Goal: Task Accomplishment & Management: Use online tool/utility

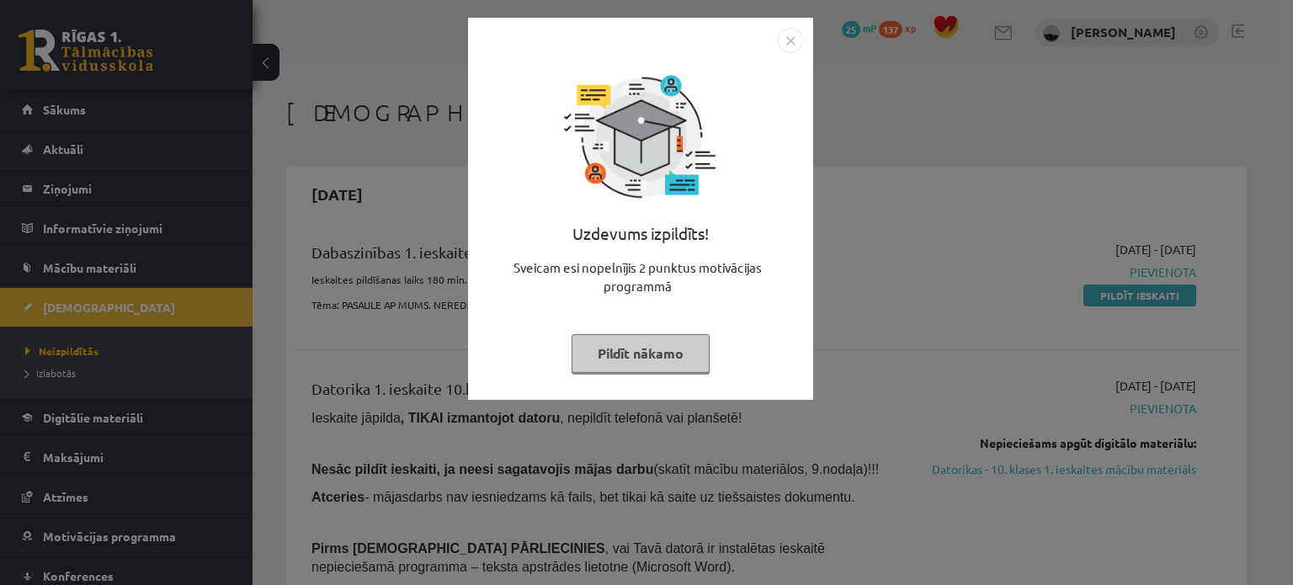
click at [621, 357] on button "Pildīt nākamo" at bounding box center [640, 353] width 138 height 39
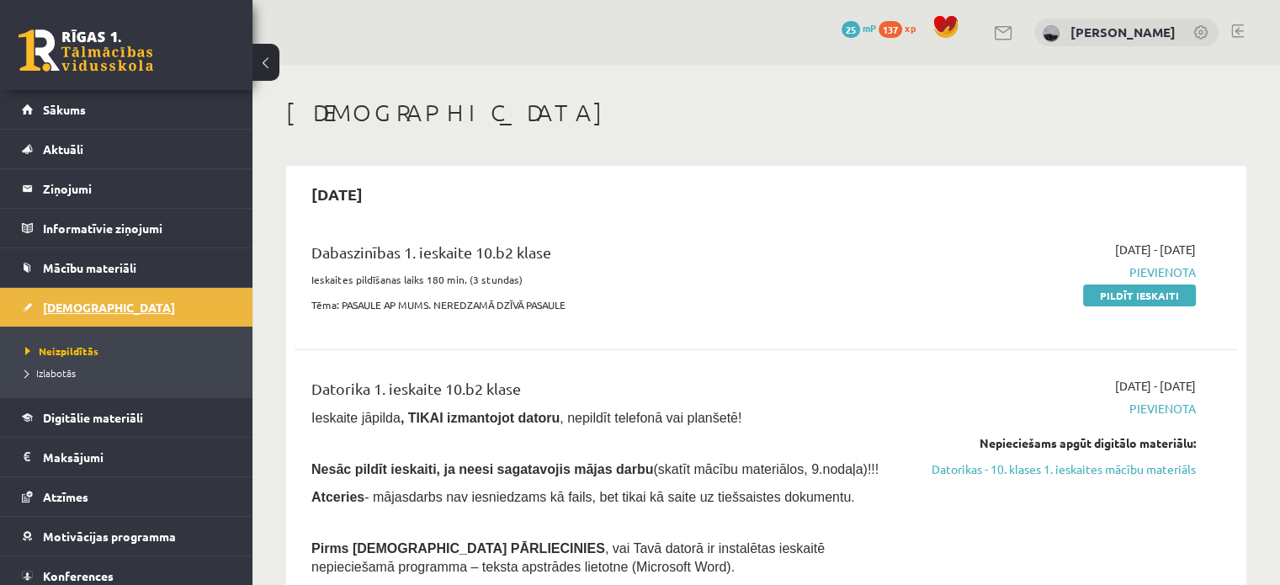
click at [102, 305] on link "[DEMOGRAPHIC_DATA]" at bounding box center [127, 307] width 210 height 39
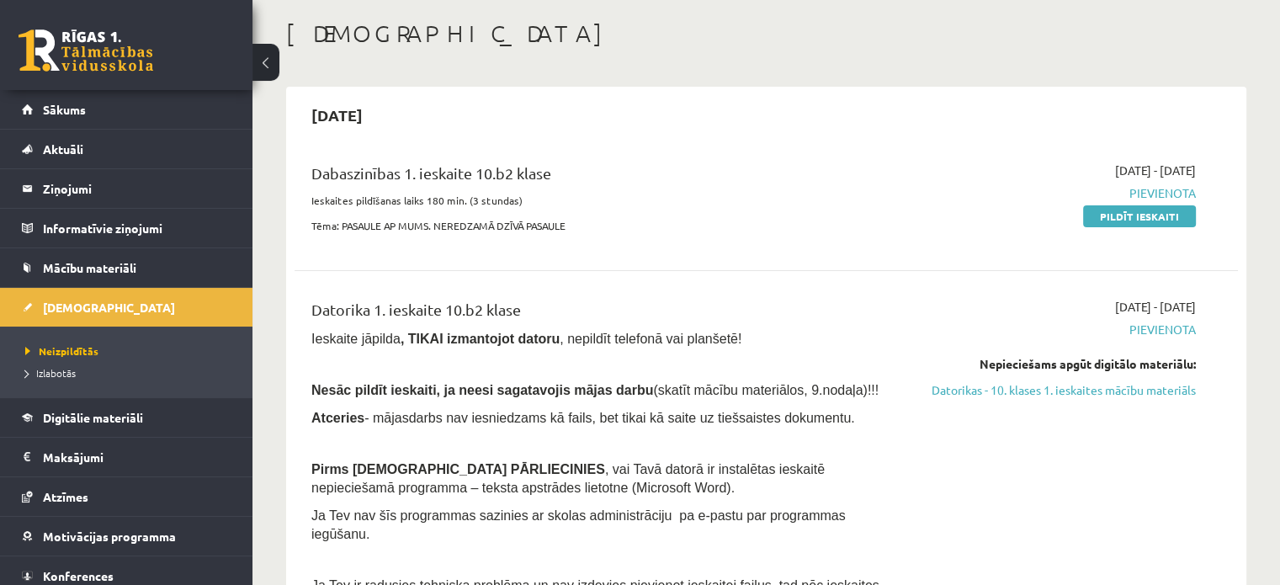
scroll to position [84, 0]
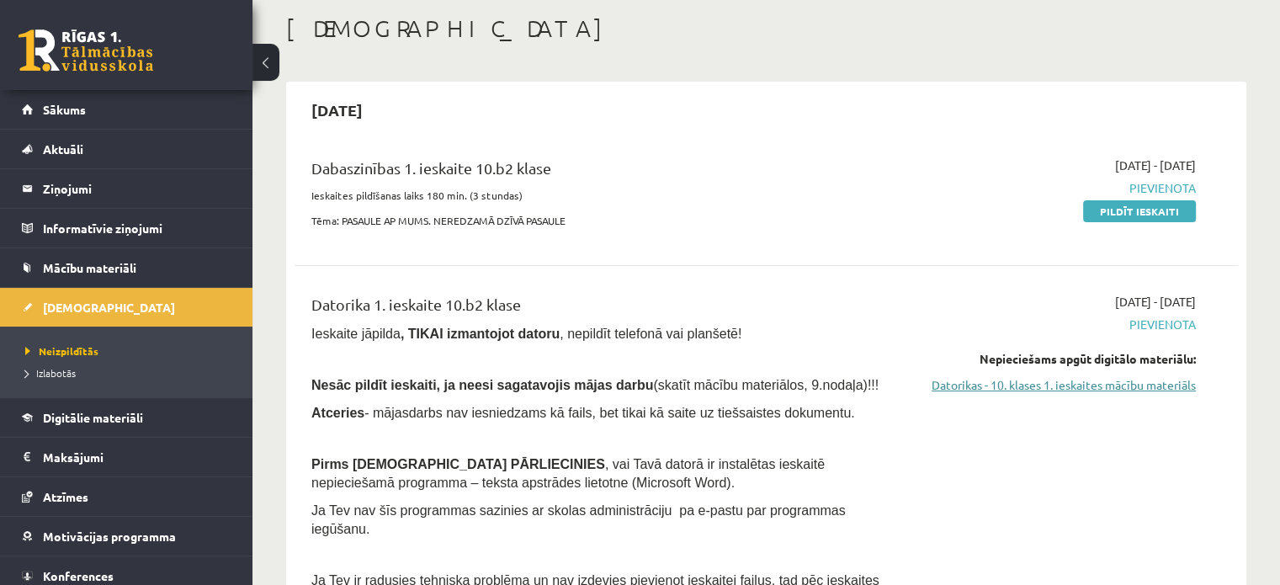
click at [1035, 390] on link "Datorikas - 10. klases 1. ieskaites mācību materiāls" at bounding box center [1057, 385] width 278 height 18
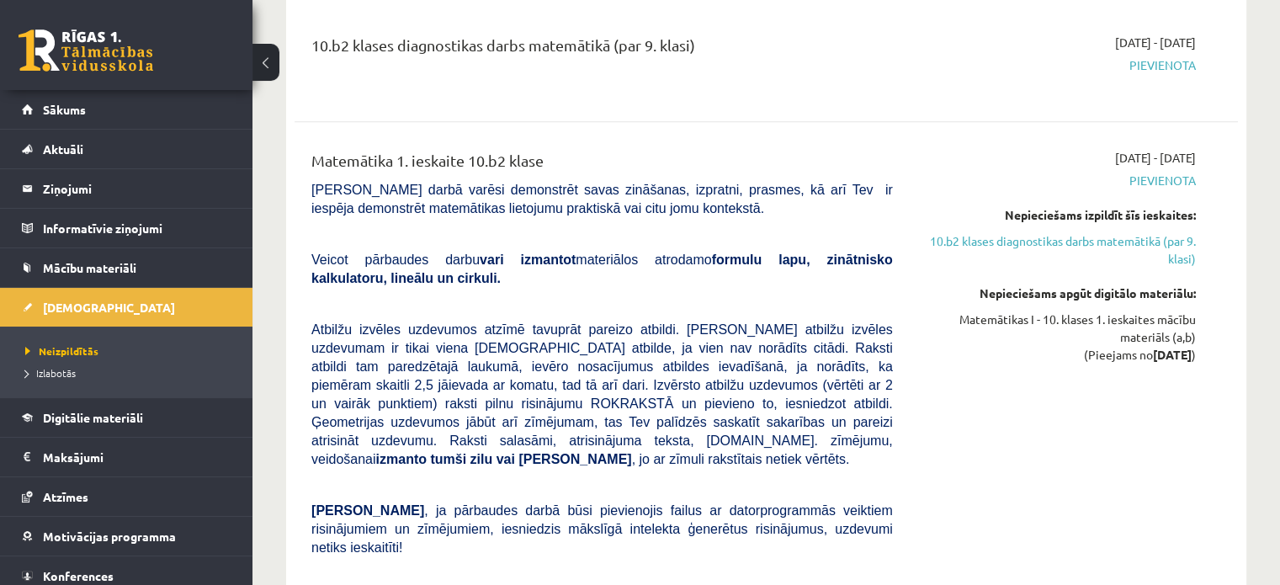
scroll to position [1346, 0]
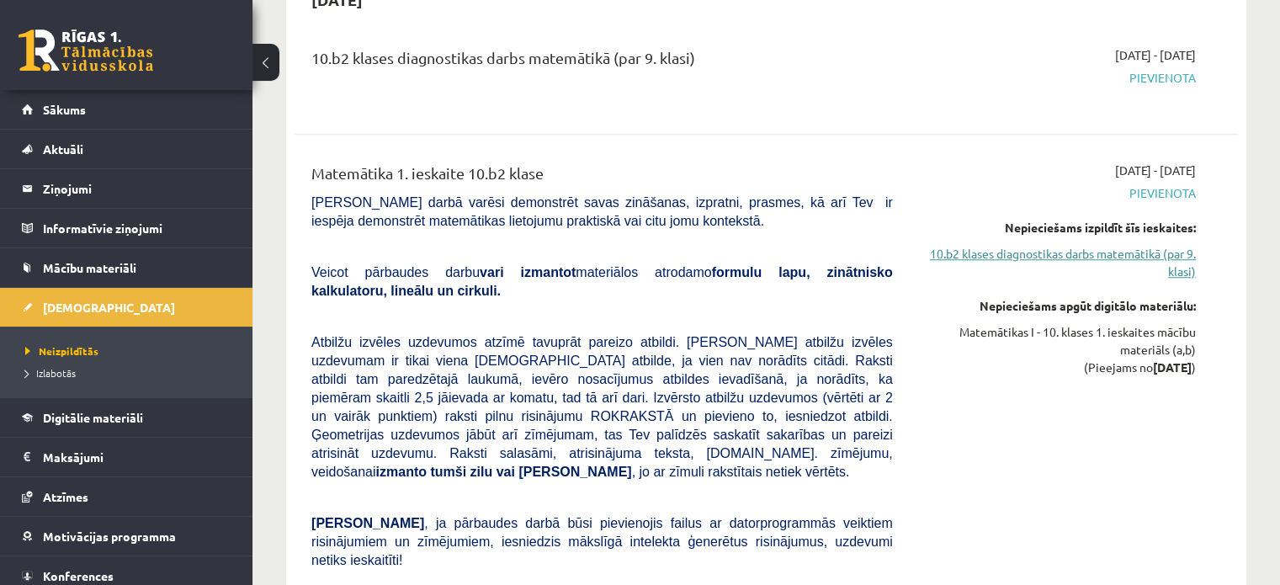
click at [1034, 245] on link "10.b2 klases diagnostikas darbs matemātikā (par 9. klasi)" at bounding box center [1057, 262] width 278 height 35
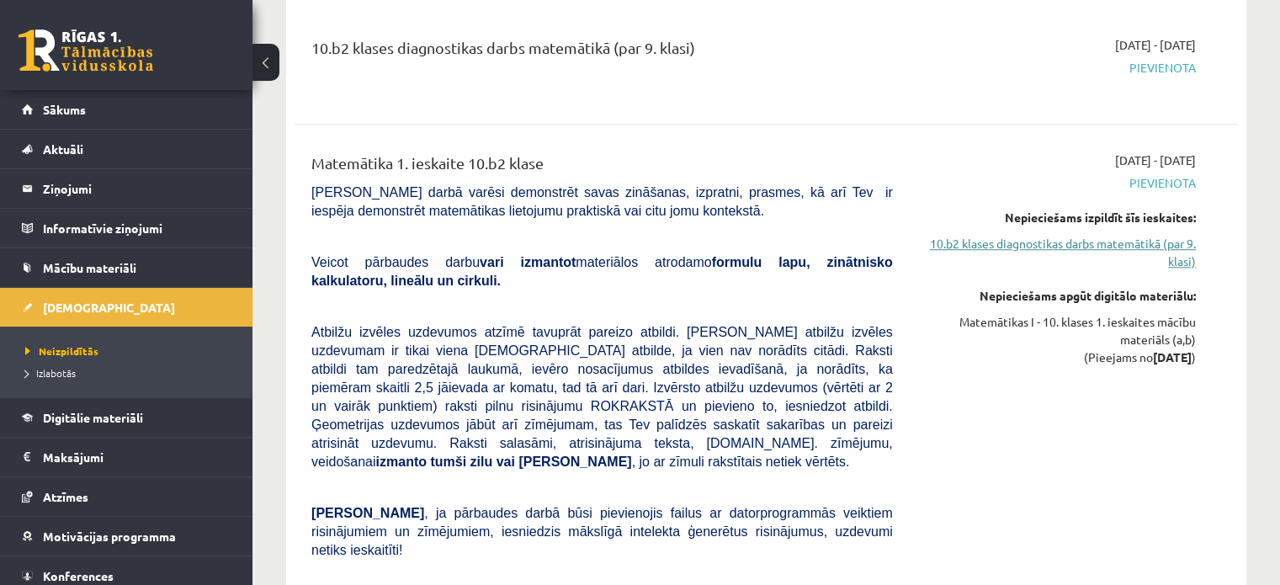
click at [1031, 235] on link "10.b2 klases diagnostikas darbs matemātikā (par 9. klasi)" at bounding box center [1057, 252] width 278 height 35
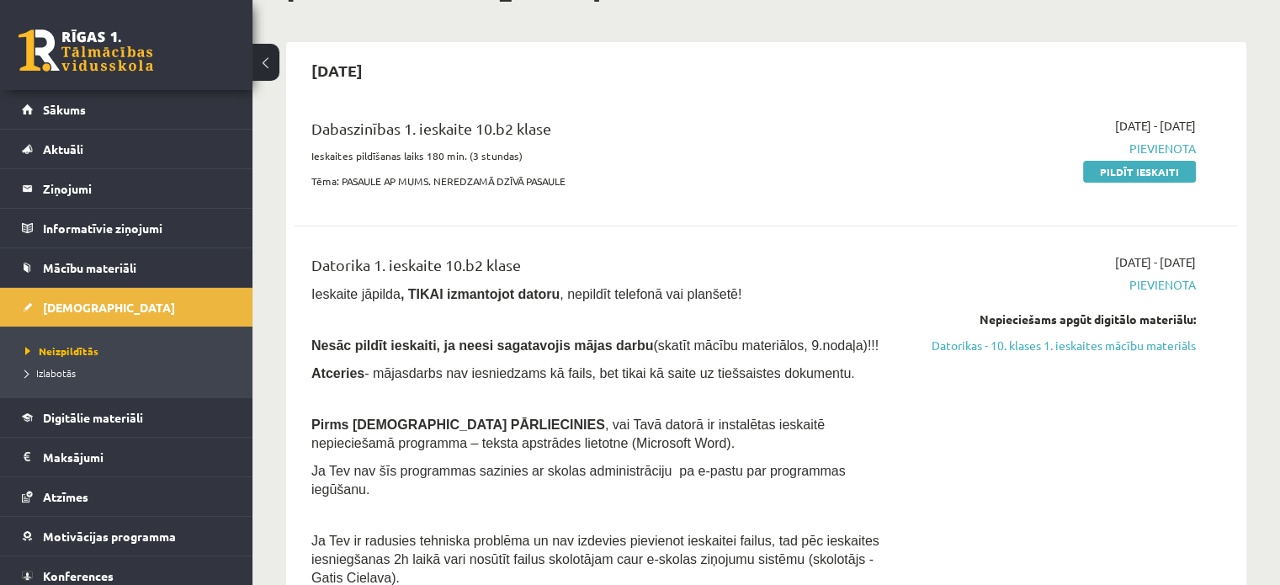
scroll to position [168, 0]
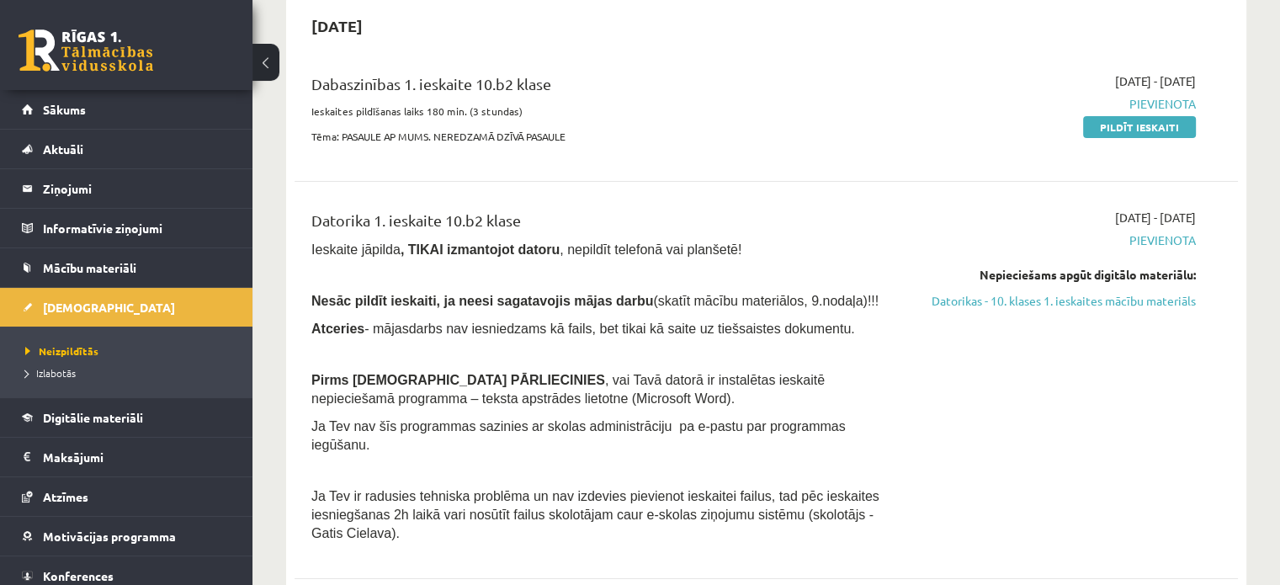
drag, startPoint x: 486, startPoint y: 249, endPoint x: 879, endPoint y: 147, distance: 406.8
click at [879, 147] on div "Dabaszinības 1. ieskaite 10.b2 klase Ieskaites pildīšanas laiks 180 min. (3 stu…" at bounding box center [602, 113] width 607 height 82
click at [980, 299] on link "Datorikas - 10. klases 1. ieskaites mācību materiāls" at bounding box center [1057, 301] width 278 height 18
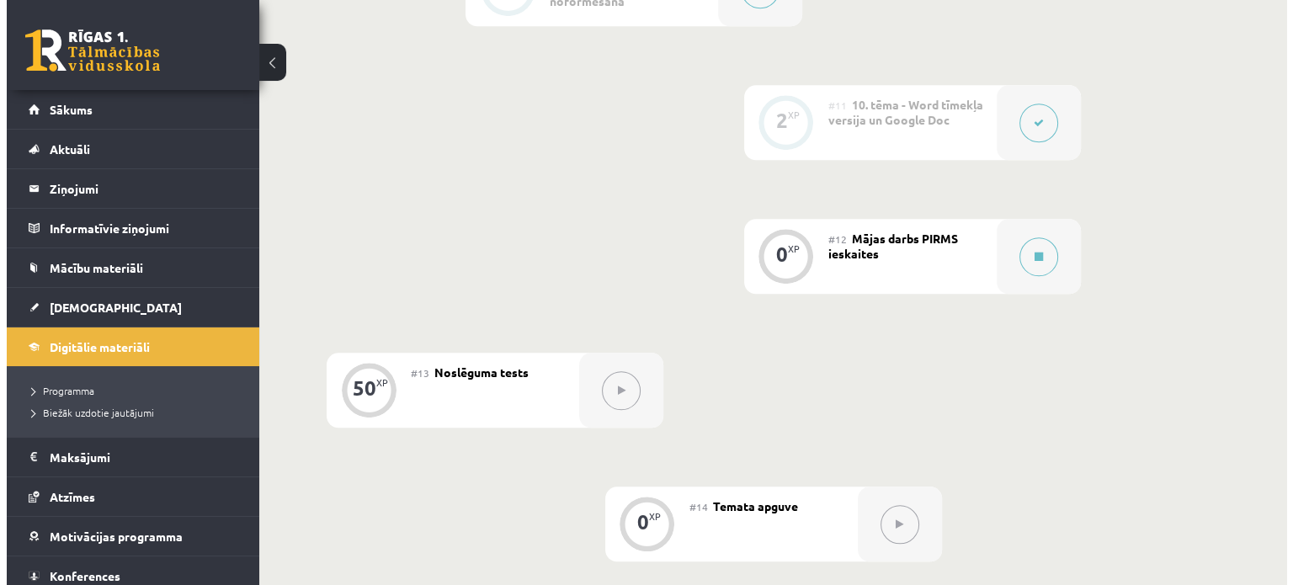
scroll to position [1767, 0]
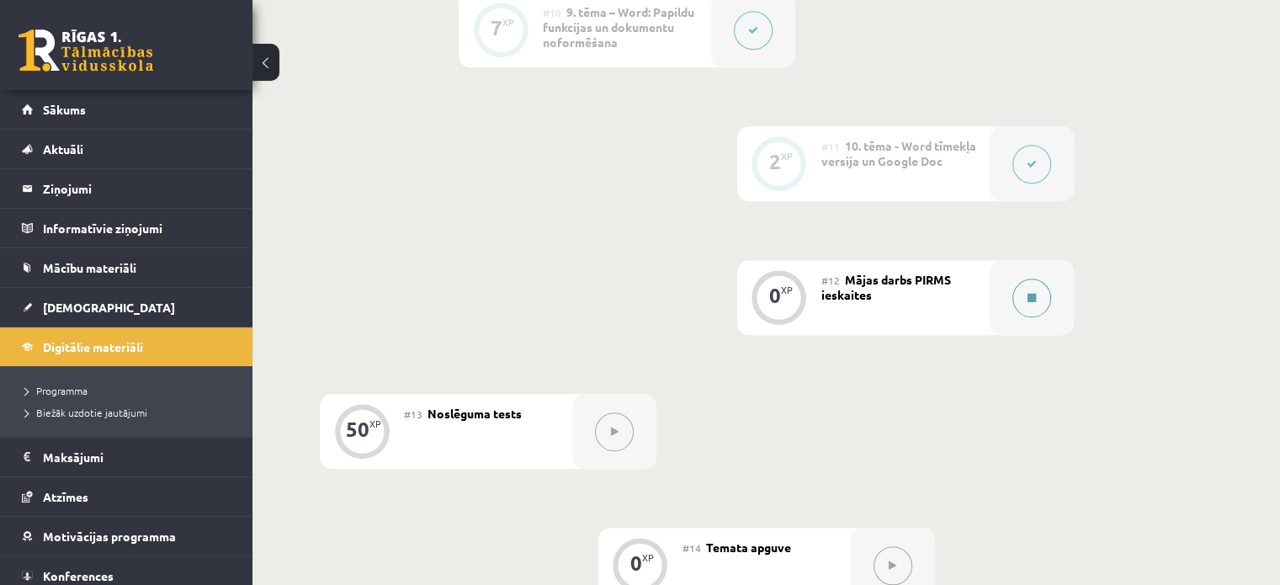
click at [1030, 293] on icon at bounding box center [1031, 298] width 8 height 10
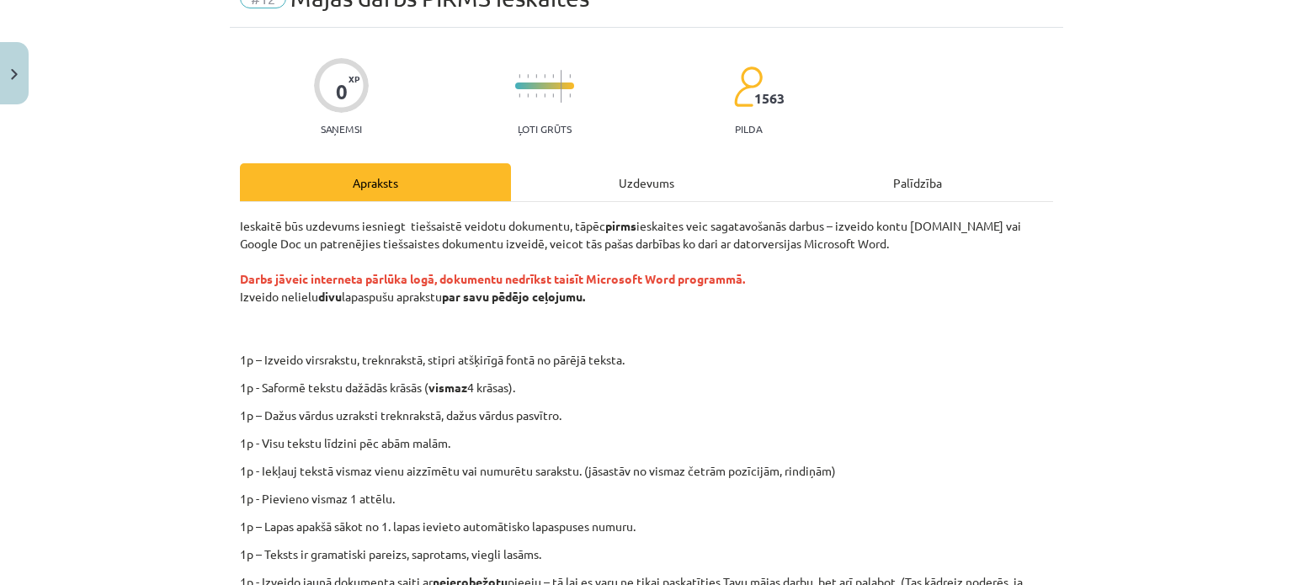
click at [632, 177] on div "Uzdevums" at bounding box center [646, 182] width 271 height 38
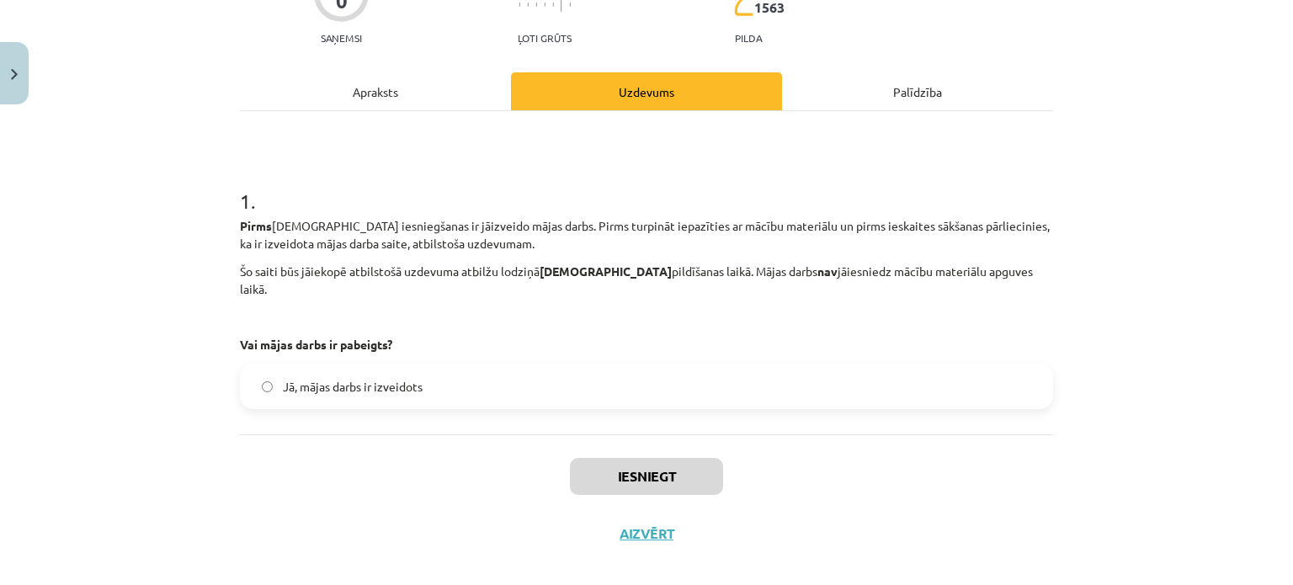
scroll to position [176, 0]
click at [456, 370] on label "Jā, mājas darbs ir izveidots" at bounding box center [646, 385] width 809 height 42
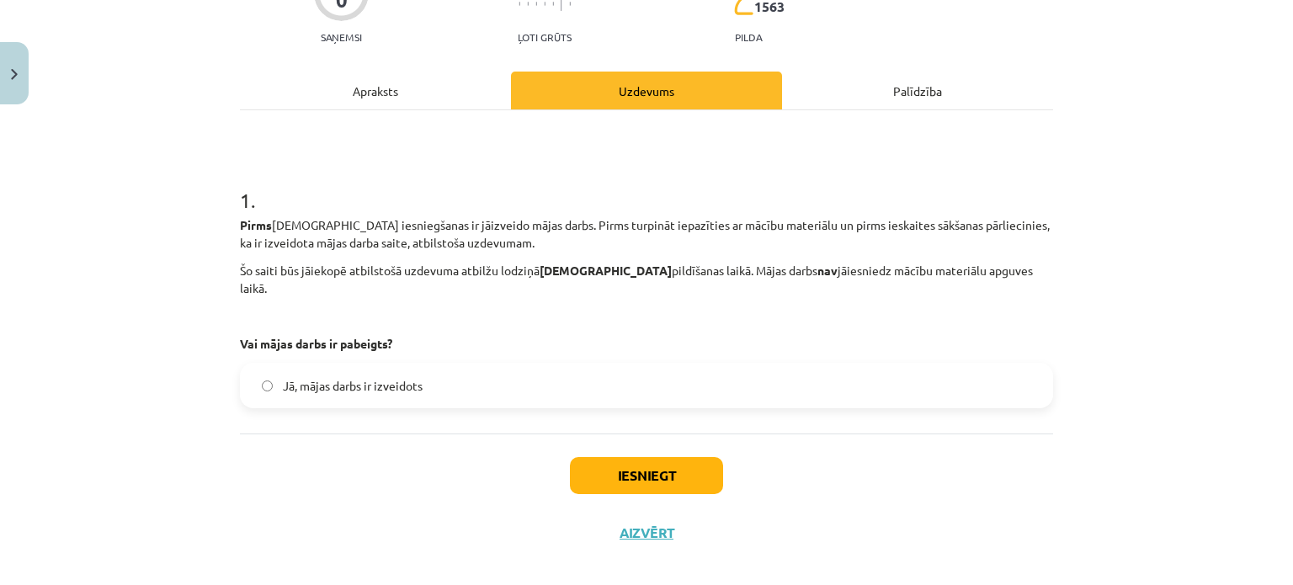
click at [405, 88] on div "Apraksts" at bounding box center [375, 91] width 271 height 38
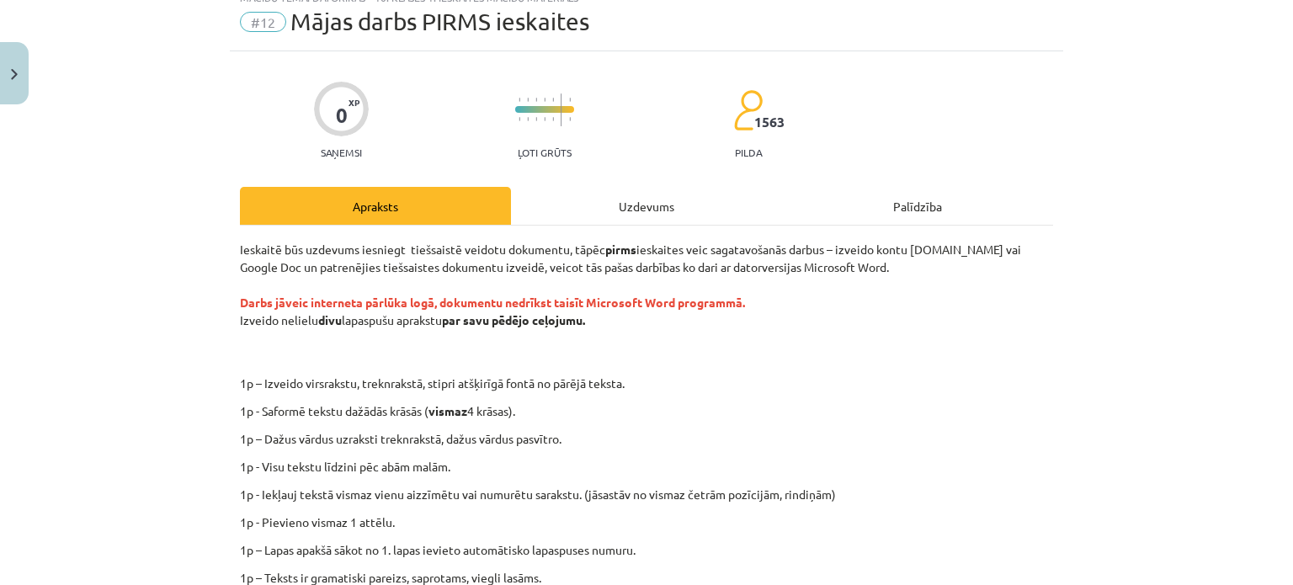
scroll to position [42, 0]
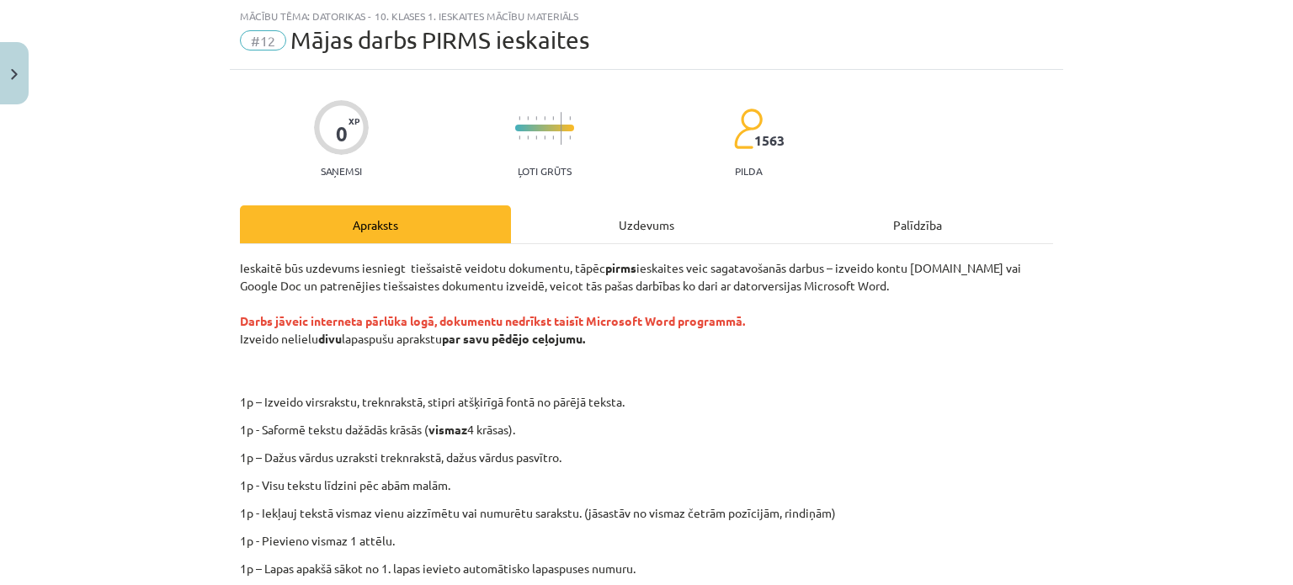
drag, startPoint x: 281, startPoint y: 360, endPoint x: 621, endPoint y: 430, distance: 347.1
click at [621, 430] on p "1p - Saformē tekstu dažādās krāsās ( vismaz 4 krāsas)." at bounding box center [646, 430] width 813 height 18
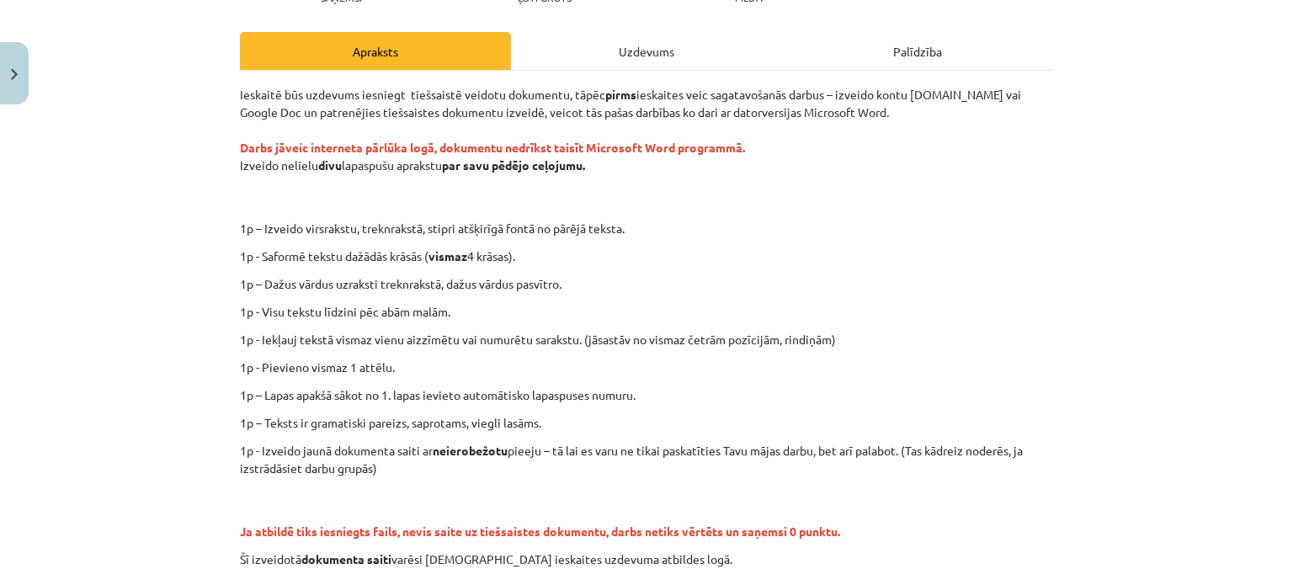
scroll to position [210, 0]
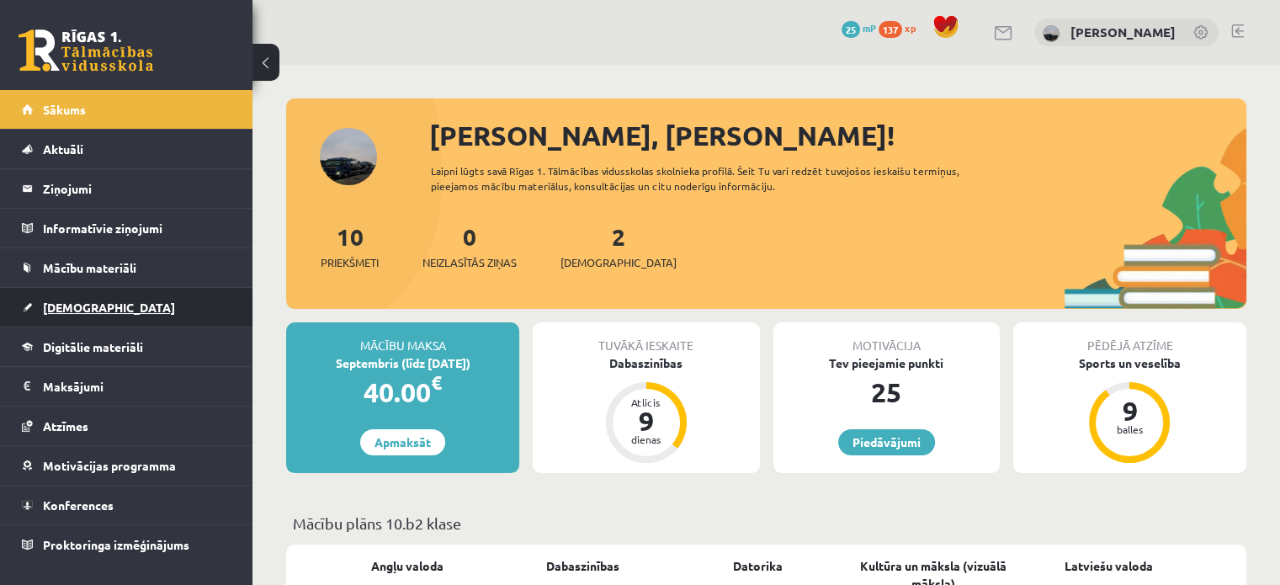
click at [97, 304] on link "[DEMOGRAPHIC_DATA]" at bounding box center [127, 307] width 210 height 39
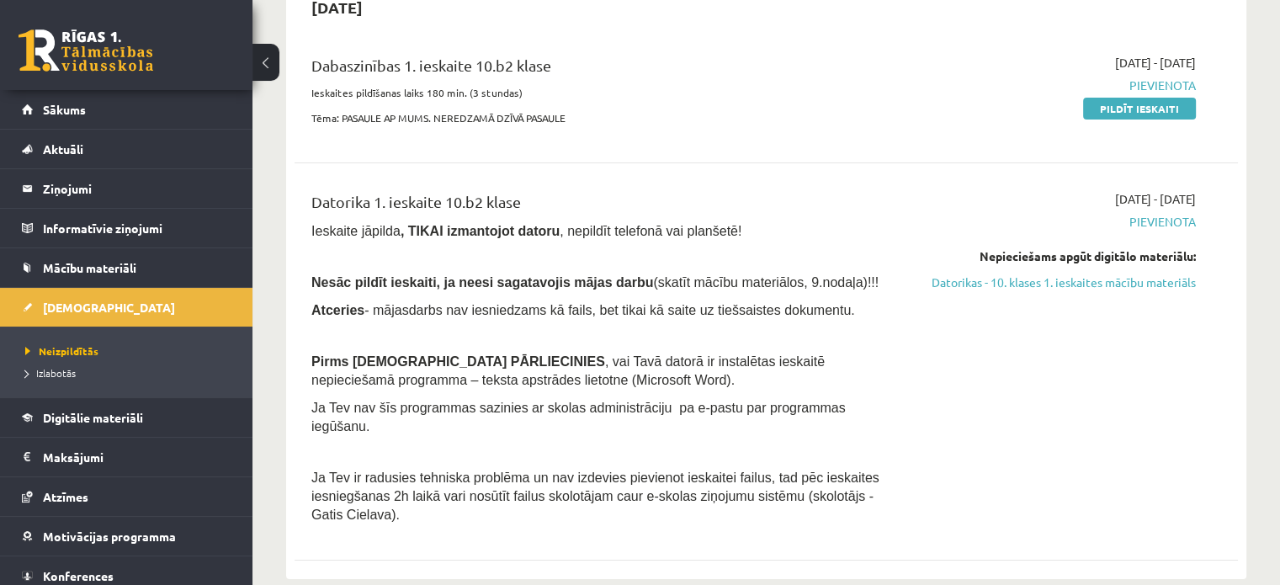
scroll to position [168, 0]
